Goal: Task Accomplishment & Management: Manage account settings

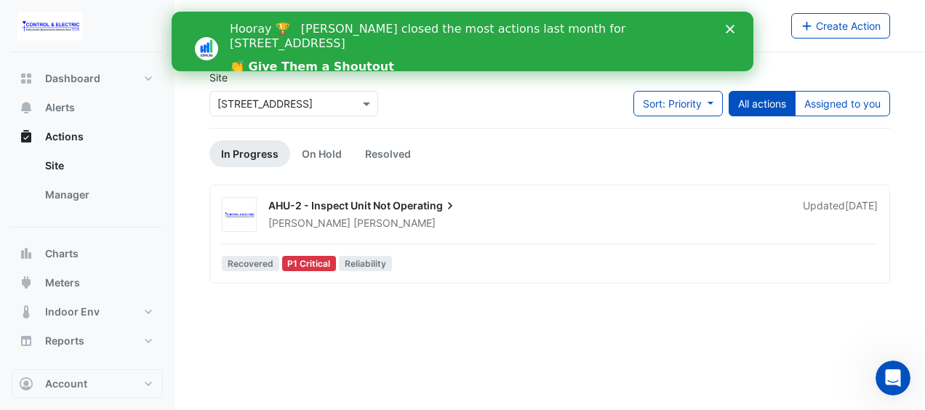
click at [727, 35] on div "Hooray 🏆 Lucas Baker closed the most actions last month for 44 Sydney Avenue 👏 …" at bounding box center [480, 48] width 500 height 63
click at [730, 30] on polygon "Close" at bounding box center [730, 29] width 9 height 9
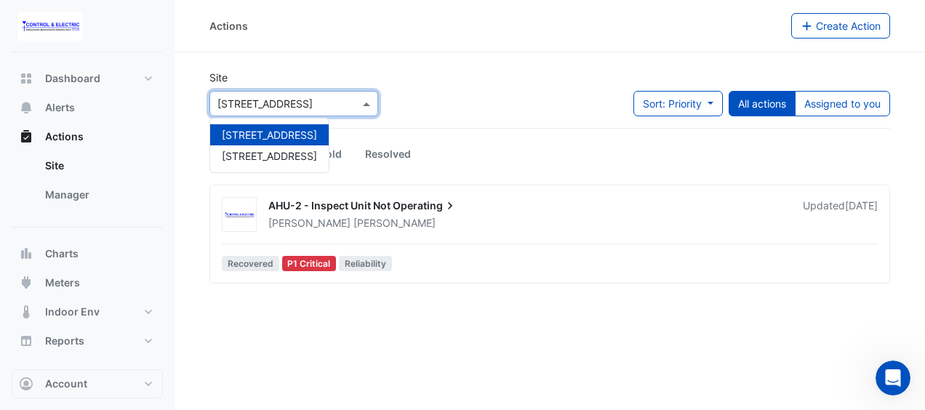
click at [278, 108] on input "text" at bounding box center [279, 104] width 124 height 15
click at [282, 153] on span "44 Sydney Avenue" at bounding box center [269, 156] width 95 height 12
click at [282, 153] on link "In Progress" at bounding box center [249, 153] width 81 height 27
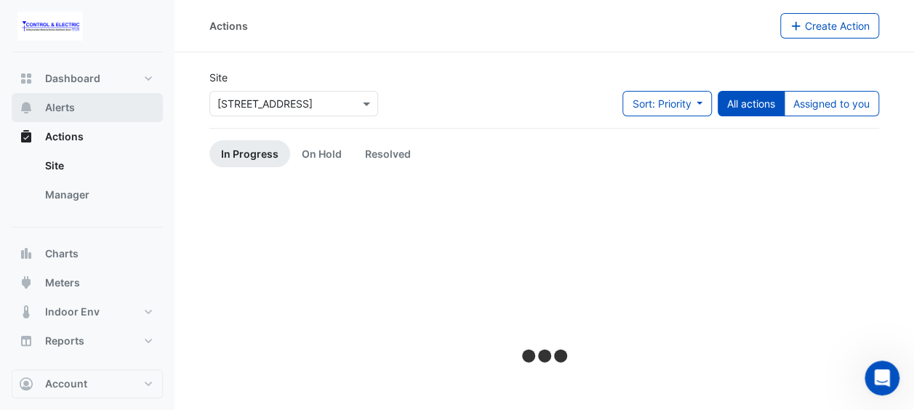
click at [43, 112] on button "Alerts" at bounding box center [87, 107] width 151 height 29
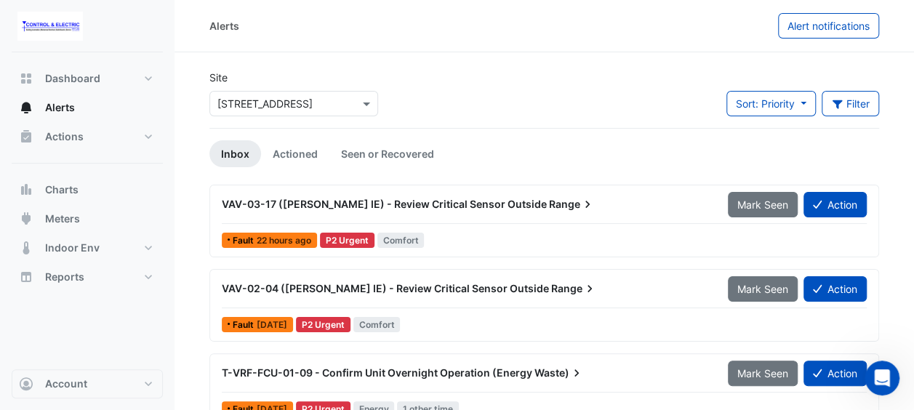
click at [542, 220] on div "VAV-03-17 (NABERS IE) - Review Critical Sensor Outside Range Mark Seen Action" at bounding box center [544, 207] width 645 height 33
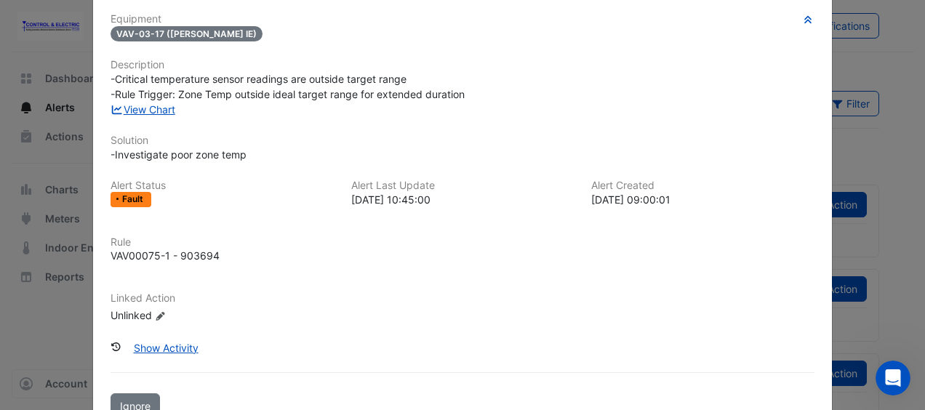
scroll to position [15, 0]
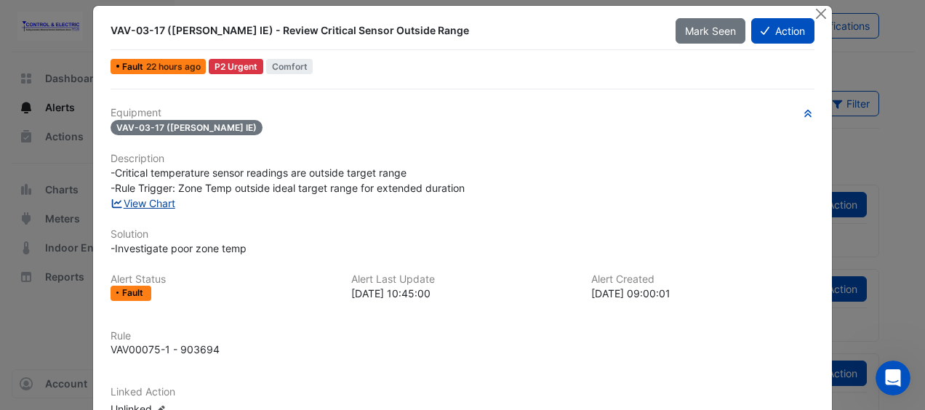
click at [163, 203] on link "View Chart" at bounding box center [143, 203] width 65 height 12
click at [784, 28] on button "Action" at bounding box center [782, 30] width 63 height 25
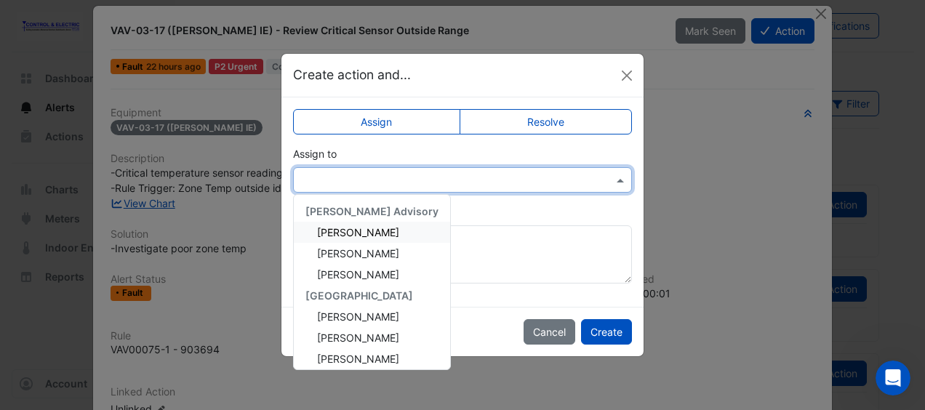
click at [572, 185] on input "text" at bounding box center [448, 180] width 294 height 15
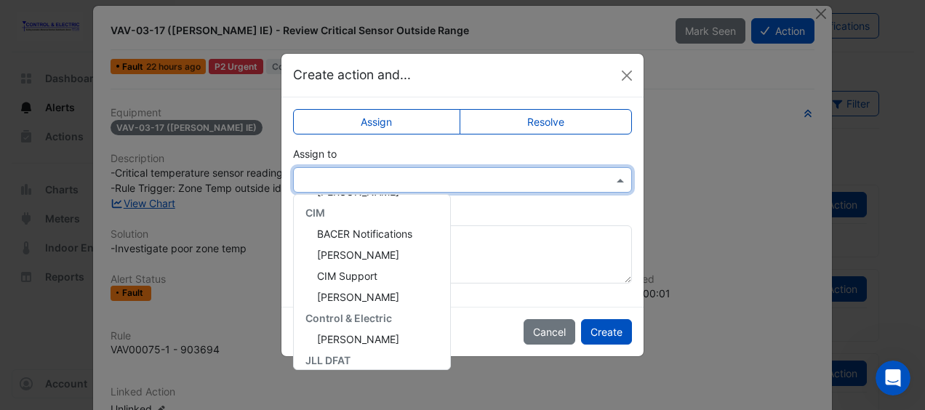
scroll to position [167, 0]
click at [355, 346] on div "Lucas Baker" at bounding box center [372, 339] width 156 height 21
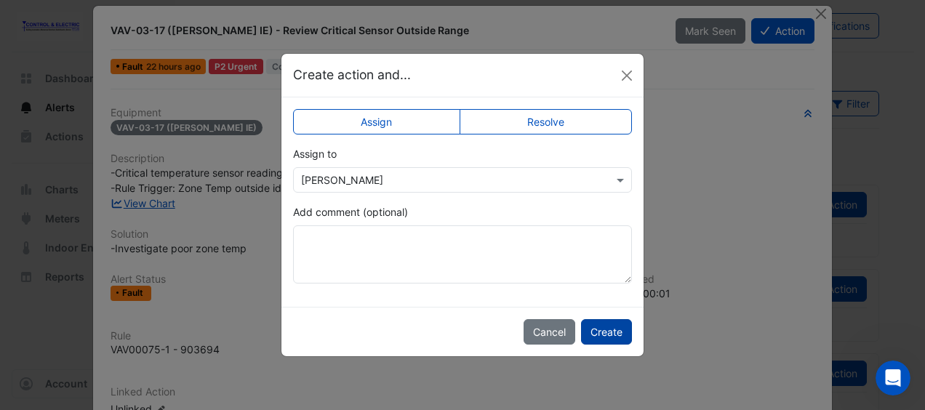
click at [596, 329] on button "Create" at bounding box center [606, 331] width 51 height 25
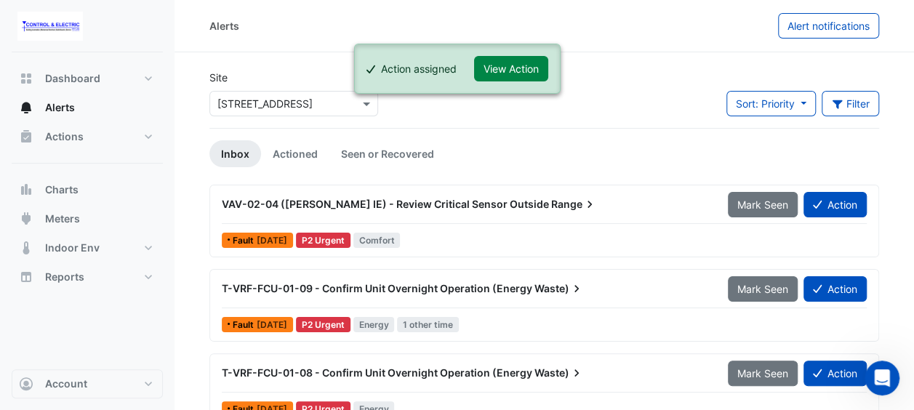
click at [692, 228] on div "VAV-02-04 (NABERS IE) - Review Critical Sensor Outside Range Mark Seen Action F…" at bounding box center [544, 221] width 657 height 60
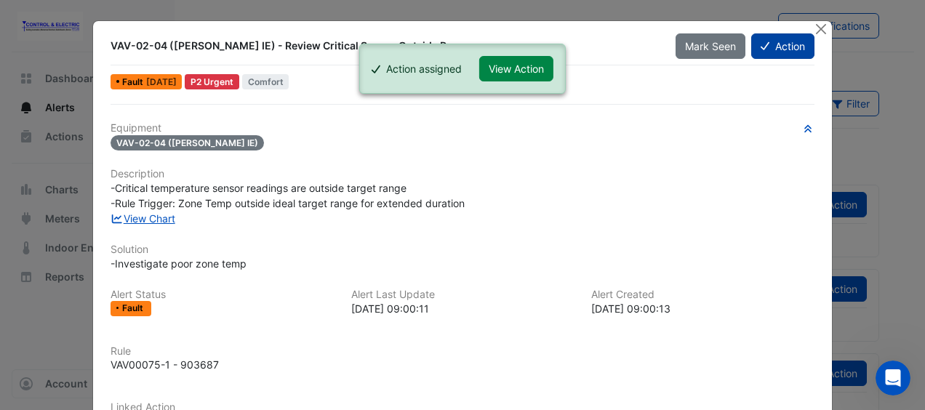
click at [768, 44] on button "Action" at bounding box center [782, 45] width 63 height 25
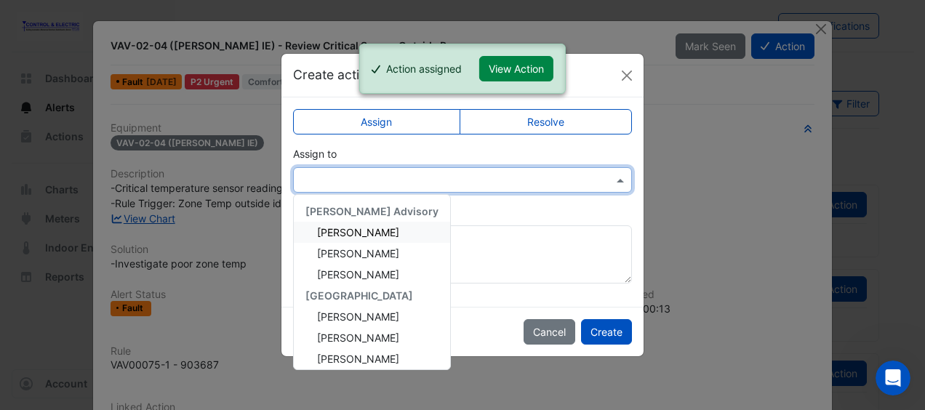
click at [484, 186] on input "text" at bounding box center [448, 180] width 294 height 15
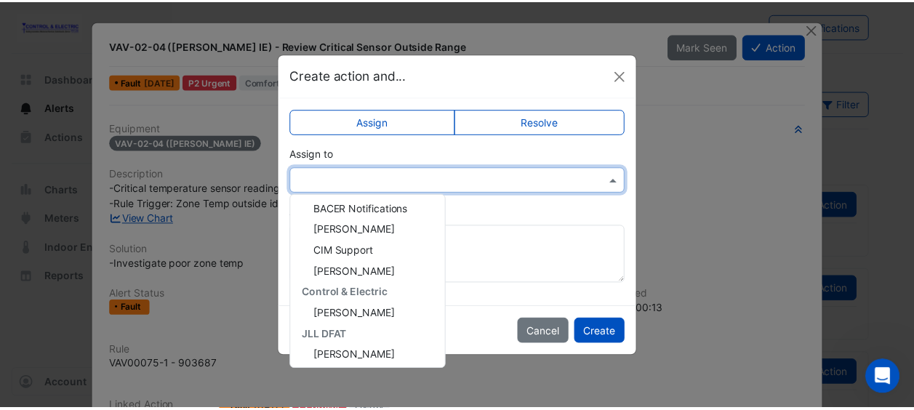
scroll to position [193, 0]
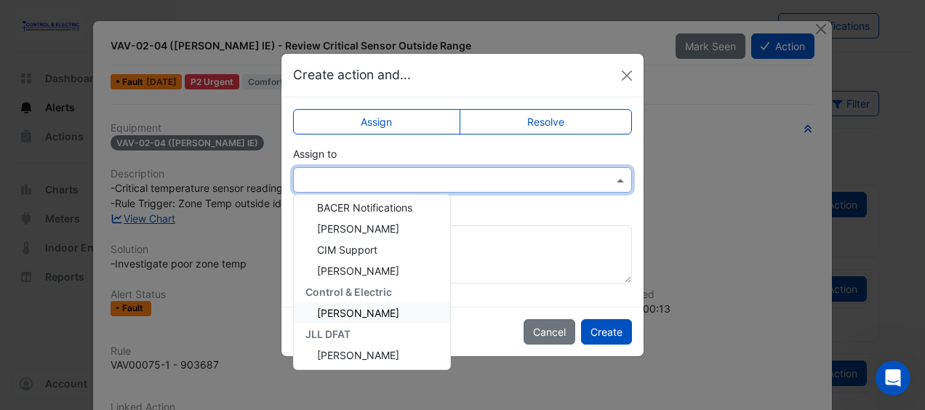
click at [359, 321] on div "Lucas Baker" at bounding box center [372, 313] width 156 height 21
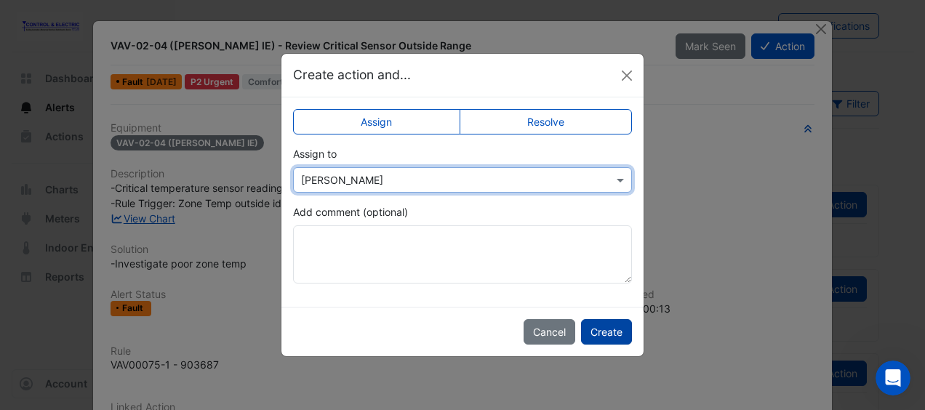
click at [602, 333] on button "Create" at bounding box center [606, 331] width 51 height 25
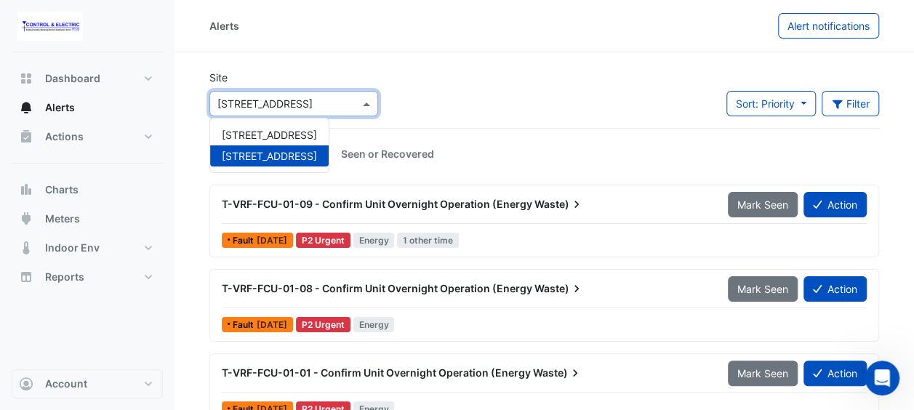
click at [231, 109] on input "text" at bounding box center [279, 104] width 124 height 15
click at [252, 147] on div "[STREET_ADDRESS]" at bounding box center [269, 155] width 119 height 21
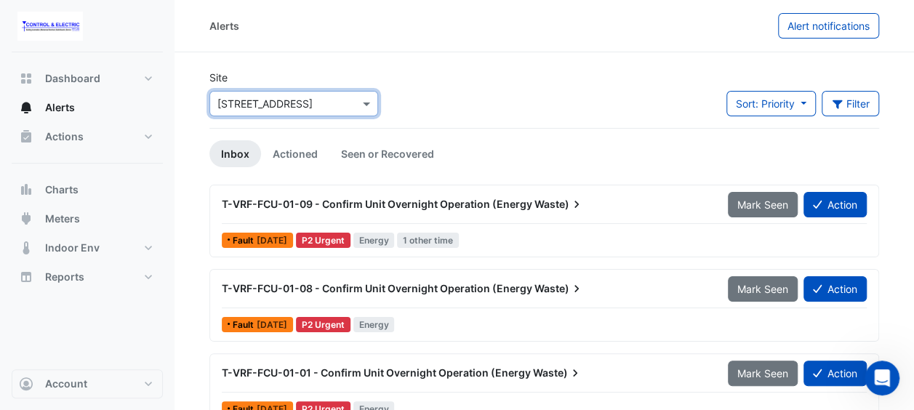
click at [271, 115] on div "× 44 Sydney Avenue" at bounding box center [293, 103] width 169 height 25
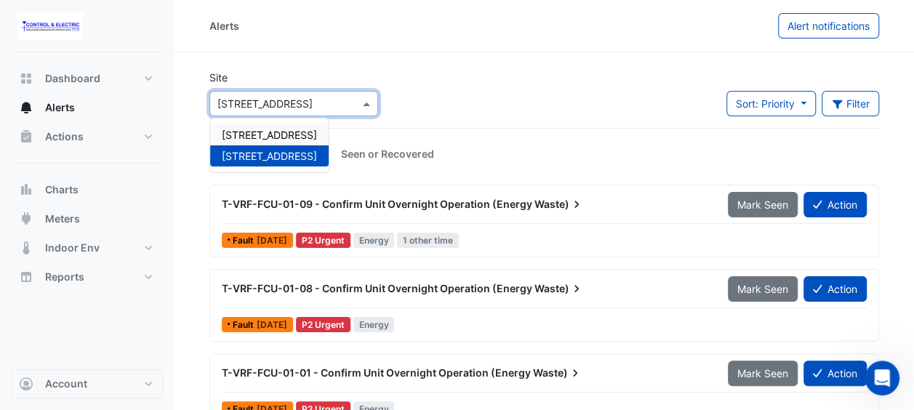
click at [273, 143] on div "16-18 Mort Street" at bounding box center [269, 134] width 119 height 21
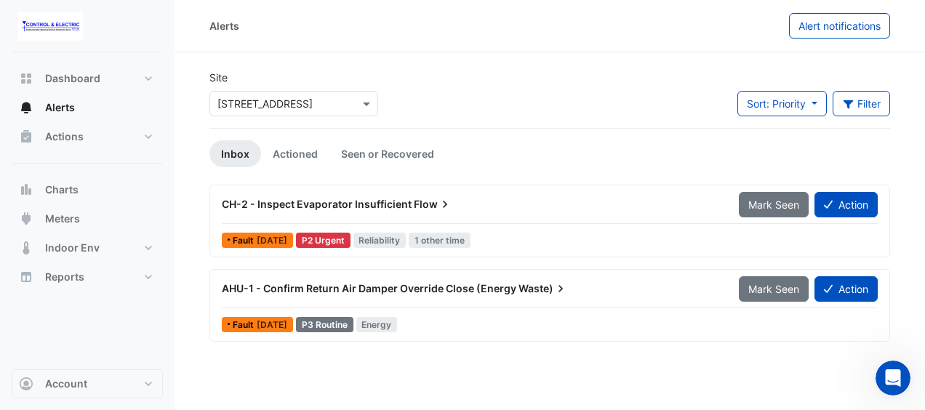
click at [510, 304] on div "AHU-1 - Confirm Return Air Damper Override Close (Energy Waste) Mark Seen Action" at bounding box center [550, 292] width 656 height 33
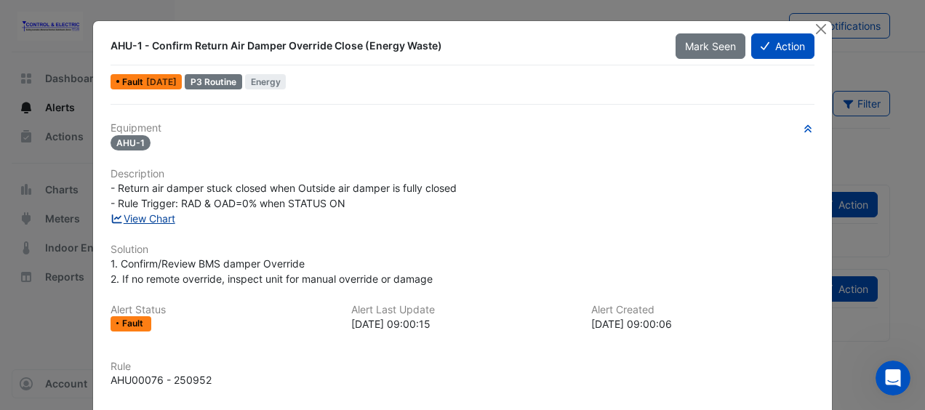
click at [157, 221] on link "View Chart" at bounding box center [143, 218] width 65 height 12
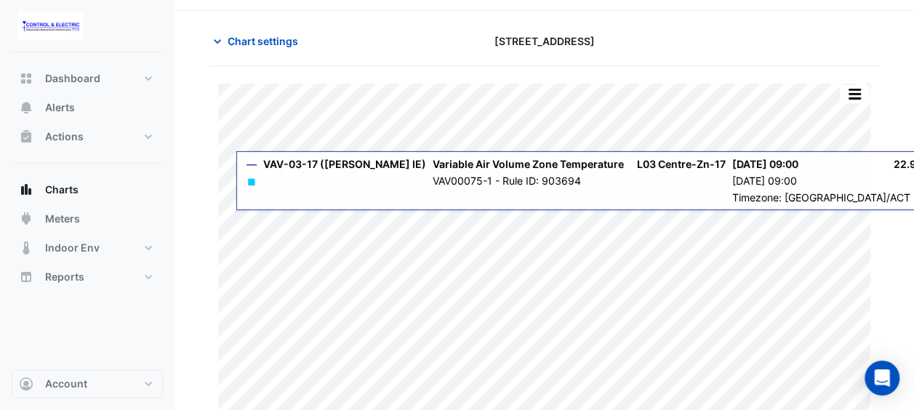
scroll to position [54, 0]
